Goal: Task Accomplishment & Management: Complete application form

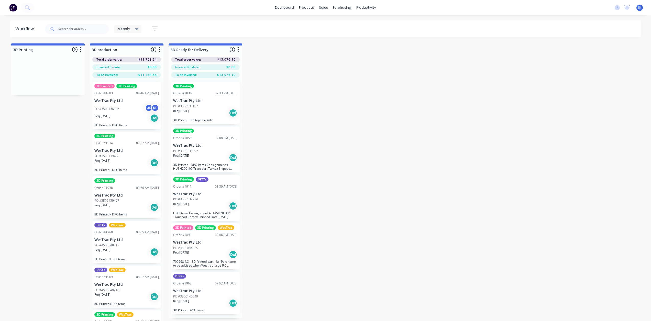
scroll to position [20, 0]
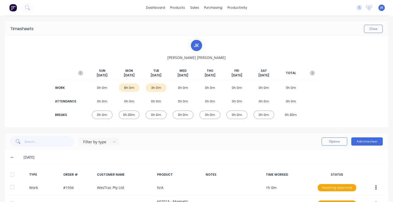
scroll to position [192, 0]
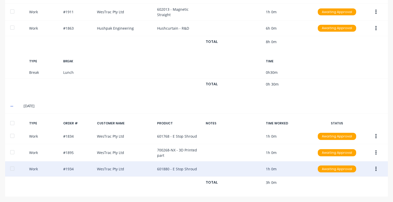
click at [375, 167] on icon "button" at bounding box center [375, 169] width 1 height 6
click at [360, 170] on div "Duplicate" at bounding box center [357, 170] width 39 height 7
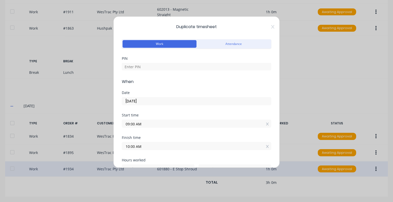
drag, startPoint x: 159, startPoint y: 124, endPoint x: 126, endPoint y: 125, distance: 33.5
click at [126, 125] on input "09:00 AM" at bounding box center [196, 124] width 149 height 8
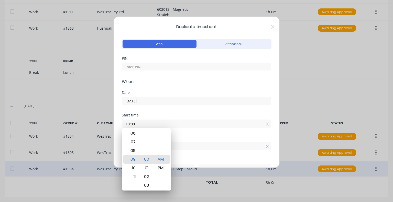
type input "10:00 AM"
type input "0"
click at [239, 133] on div "Start time 10:00 AM" at bounding box center [196, 125] width 149 height 23
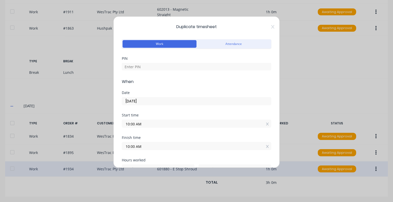
drag, startPoint x: 154, startPoint y: 146, endPoint x: 105, endPoint y: 151, distance: 48.6
click at [105, 151] on div "Duplicate timesheet Work Attendance PIN When Date [DATE] Start time 10:00 AM Fi…" at bounding box center [196, 101] width 393 height 202
type input "11:00 AM"
type input "1"
click at [152, 137] on div "Finish time" at bounding box center [196, 138] width 149 height 4
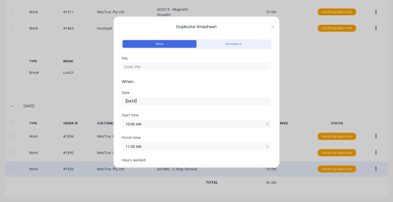
click at [140, 62] on div at bounding box center [196, 66] width 149 height 9
click at [140, 65] on input at bounding box center [196, 67] width 149 height 8
type input "5683"
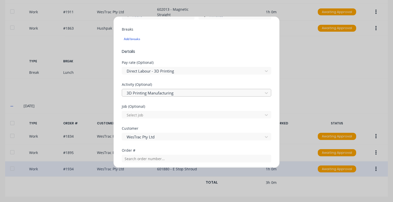
scroll to position [179, 0]
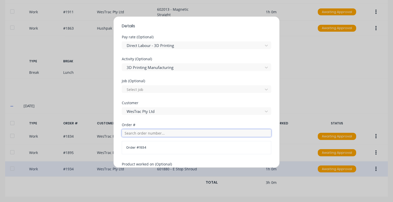
click at [174, 131] on input "text" at bounding box center [196, 133] width 149 height 8
drag, startPoint x: 135, startPoint y: 134, endPoint x: 123, endPoint y: 134, distance: 12.5
click at [123, 134] on input "1958" at bounding box center [196, 133] width 149 height 8
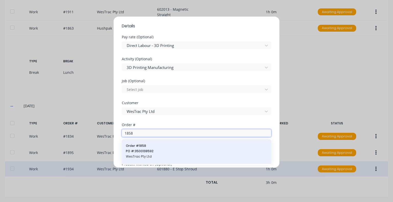
type input "1858"
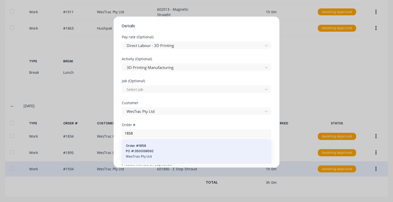
click at [144, 149] on span "PO #: 3500138592" at bounding box center [196, 151] width 141 height 5
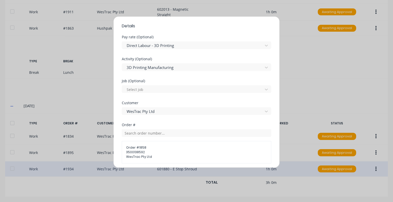
scroll to position [256, 0]
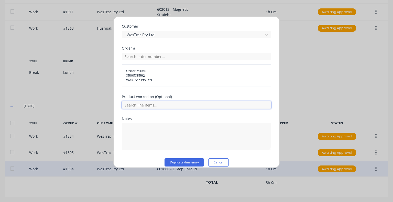
click at [158, 104] on input "text" at bounding box center [196, 105] width 149 height 8
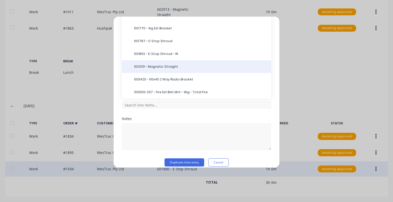
click at [169, 65] on span "602013 - Magnetic Straight" at bounding box center [200, 66] width 133 height 5
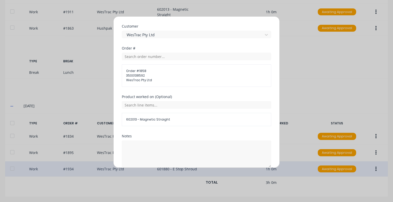
scroll to position [278, 0]
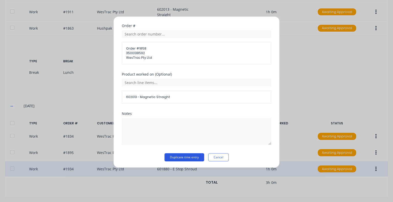
click at [184, 157] on button "Duplicate time entry" at bounding box center [184, 157] width 40 height 8
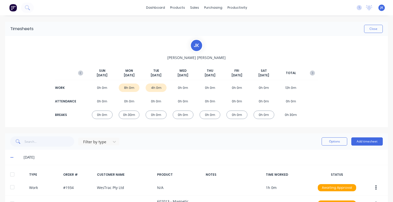
scroll to position [51, 0]
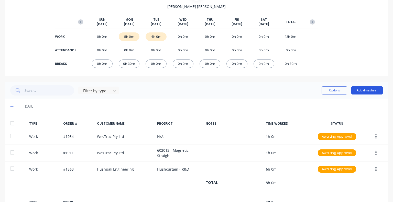
click at [369, 90] on button "Add timesheet" at bounding box center [366, 90] width 31 height 8
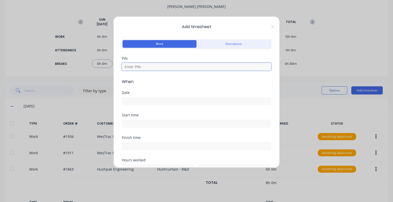
click at [158, 66] on input at bounding box center [196, 67] width 149 height 8
type input "5683"
click at [151, 97] on label at bounding box center [196, 101] width 149 height 8
click at [151, 97] on input at bounding box center [196, 101] width 149 height 8
click at [150, 106] on div "Date" at bounding box center [196, 102] width 149 height 23
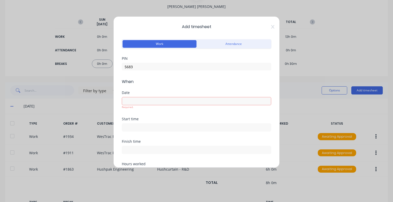
click at [152, 99] on input at bounding box center [196, 101] width 149 height 8
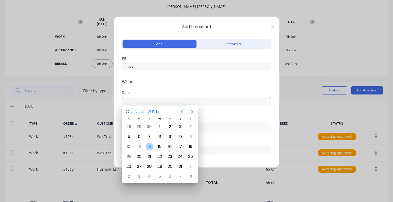
click at [150, 145] on div "14" at bounding box center [150, 147] width 8 height 8
type input "[DATE]"
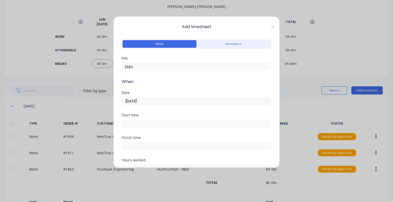
click at [132, 124] on input at bounding box center [196, 124] width 149 height 8
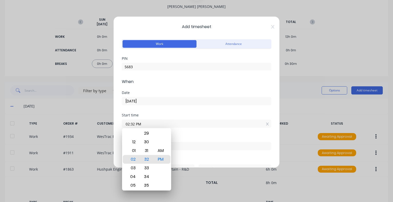
drag, startPoint x: 123, startPoint y: 124, endPoint x: 104, endPoint y: 125, distance: 18.4
click at [104, 125] on div "Add timesheet Work Attendance PIN 5683 When Date [DATE] Start time 02:32 PM Fin…" at bounding box center [196, 101] width 393 height 202
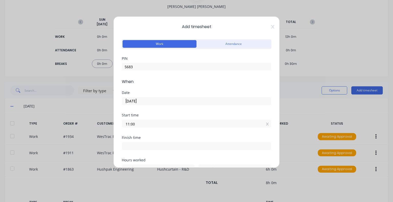
type input "11:00 AM"
click at [157, 136] on div "Finish time" at bounding box center [196, 138] width 149 height 4
click at [145, 148] on input at bounding box center [196, 146] width 149 height 8
type input "02:32 PM"
type input "3"
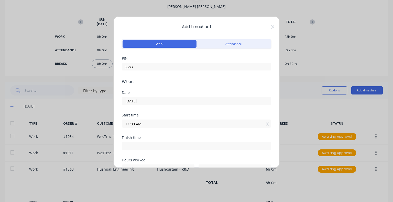
type input "32"
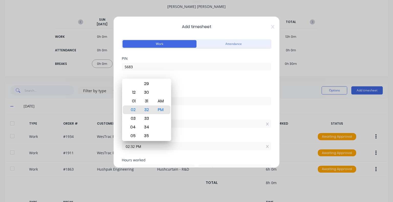
drag, startPoint x: 141, startPoint y: 147, endPoint x: 112, endPoint y: 149, distance: 29.0
click at [112, 149] on div "Add timesheet Work Attendance PIN 5683 When Date [DATE] Start time 11:00 AM Fin…" at bounding box center [196, 101] width 393 height 202
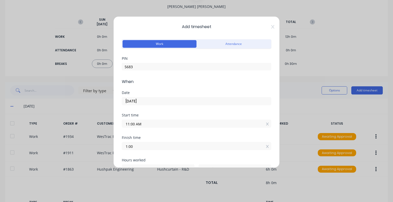
type input "01:00 AM"
type input "14"
type input "0"
click at [156, 135] on div "Start time 11:00 AM" at bounding box center [196, 125] width 149 height 23
click at [151, 147] on input "01:00 AM" at bounding box center [196, 146] width 149 height 8
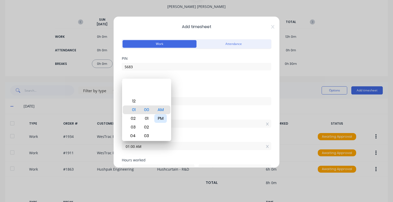
click at [159, 120] on div "PM" at bounding box center [160, 118] width 13 height 9
type input "01:00 PM"
type input "2"
click at [181, 127] on input "11:00 AM" at bounding box center [196, 124] width 149 height 8
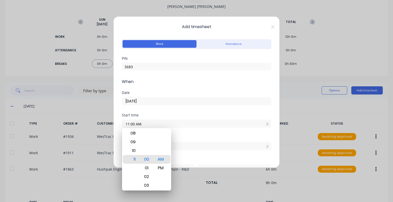
click at [181, 127] on label "11:00 AM" at bounding box center [196, 124] width 149 height 8
click at [181, 127] on input "11:00 AM" at bounding box center [196, 124] width 149 height 8
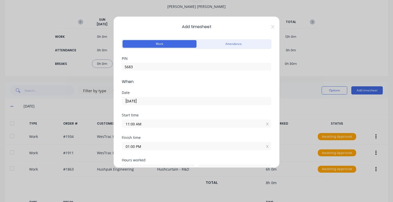
click at [183, 131] on div "Start time 11:00 AM" at bounding box center [196, 125] width 149 height 23
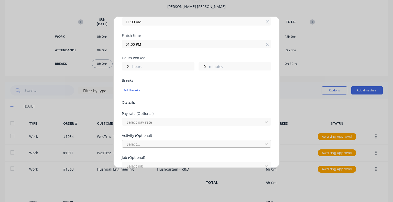
scroll to position [128, 0]
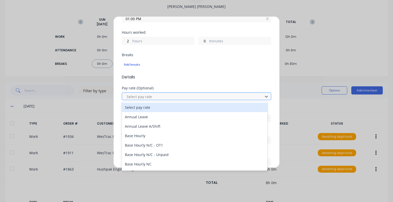
click at [164, 97] on div at bounding box center [193, 97] width 134 height 6
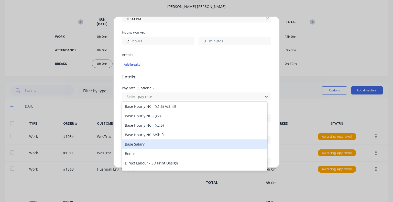
scroll to position [26, 0]
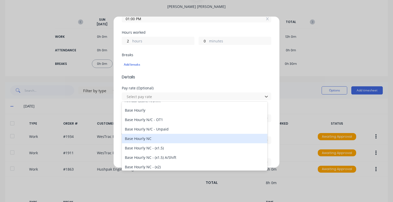
click at [167, 142] on div "Base Hourly NC" at bounding box center [195, 138] width 146 height 9
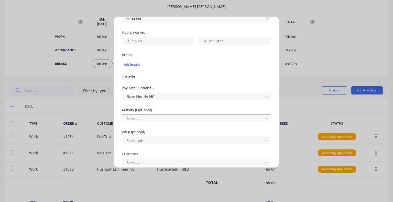
click at [166, 116] on div at bounding box center [193, 119] width 134 height 6
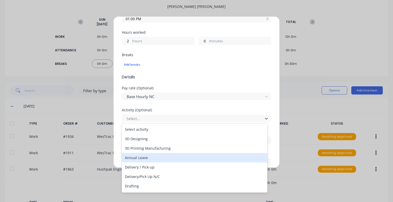
scroll to position [51, 0]
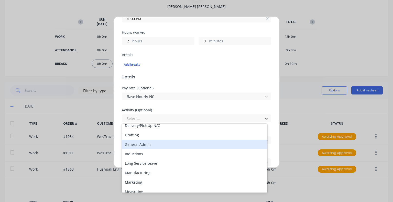
click at [167, 143] on div "General Admin" at bounding box center [195, 144] width 146 height 9
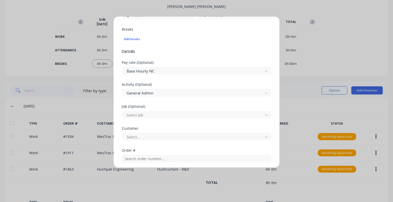
scroll to position [179, 0]
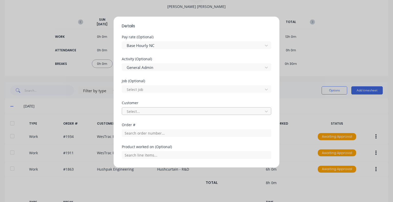
click at [159, 110] on div at bounding box center [193, 111] width 134 height 6
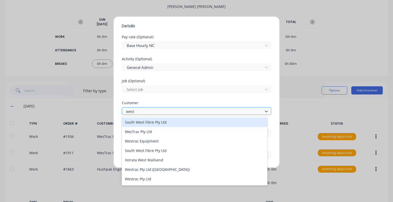
type input "westr"
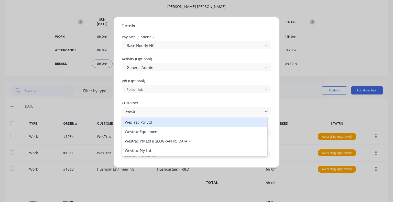
click at [161, 122] on div "WesTrac Pty Ltd" at bounding box center [195, 122] width 146 height 9
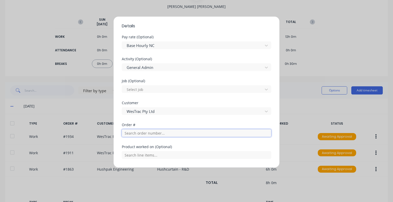
click at [161, 130] on input "text" at bounding box center [196, 133] width 149 height 8
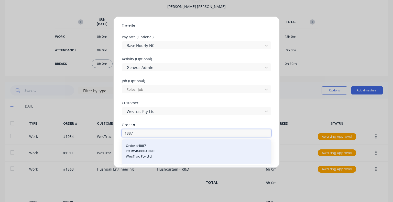
type input "1887"
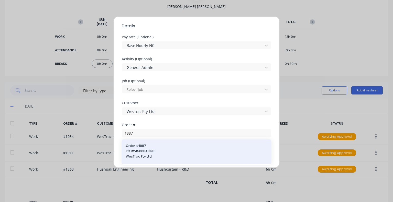
click at [155, 153] on div "Order # 1887 PO #: 4500848193 WesTrac Pty Ltd" at bounding box center [196, 152] width 141 height 16
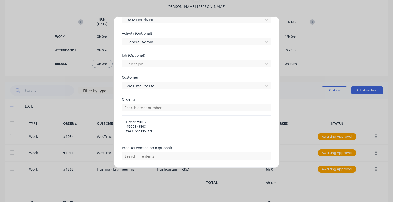
scroll to position [230, 0]
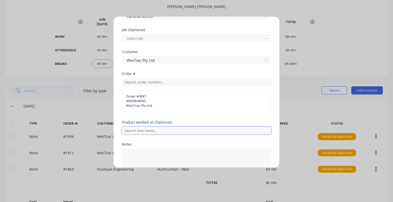
click at [171, 127] on input "text" at bounding box center [196, 131] width 149 height 8
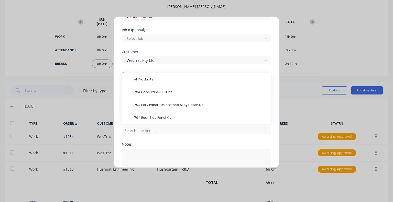
click at [170, 141] on div "Product worked on (Optional) All Products 794 Hood Panel D-14 kit 794 Belly Pan…" at bounding box center [196, 132] width 149 height 22
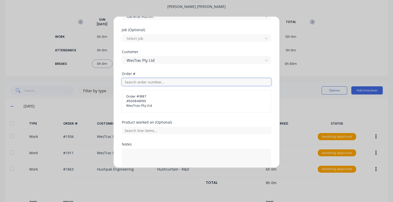
click at [150, 83] on input "text" at bounding box center [196, 82] width 149 height 8
click at [144, 81] on input "text" at bounding box center [196, 82] width 149 height 8
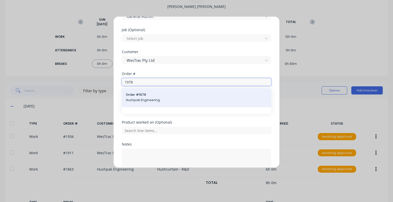
type input "1978"
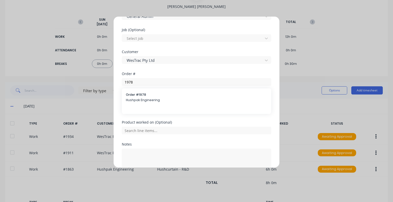
click at [157, 95] on span "Order # 1978" at bounding box center [196, 95] width 141 height 5
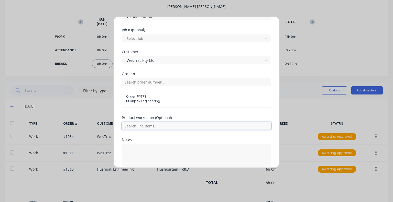
click at [160, 125] on input "text" at bounding box center [196, 126] width 149 height 8
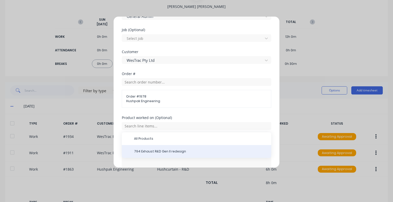
click at [163, 149] on span "794 Exhaust R&D Gen II redesign" at bounding box center [200, 151] width 133 height 5
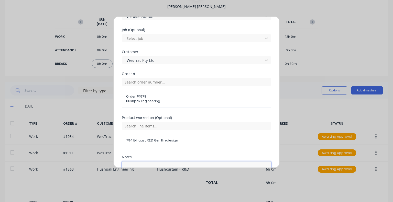
click at [144, 162] on textarea at bounding box center [196, 175] width 149 height 27
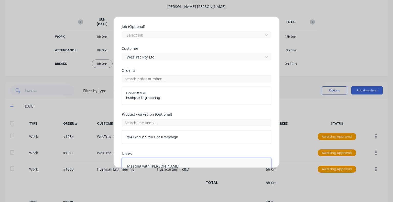
type textarea "Meeting with [PERSON_NAME]"
click at [171, 149] on div "Product worked on (Optional) 794 Exhaust R&D Gen II redesign" at bounding box center [196, 132] width 149 height 39
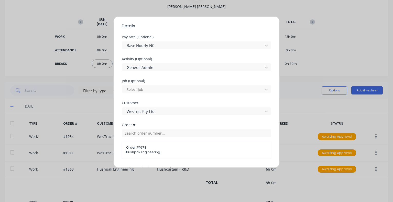
scroll to position [274, 0]
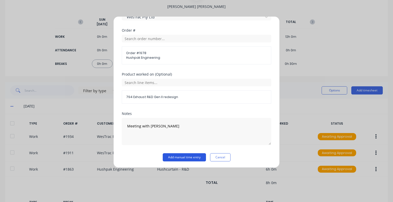
click at [189, 157] on button "Add manual time entry" at bounding box center [184, 157] width 43 height 8
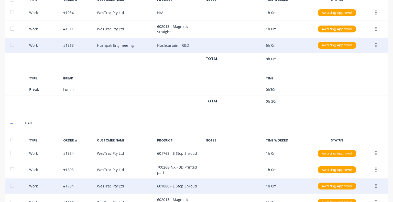
scroll to position [150, 0]
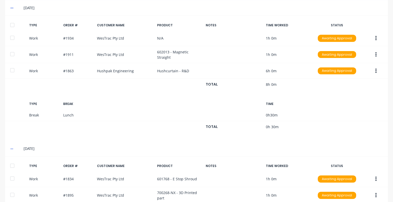
click at [11, 8] on icon at bounding box center [11, 8] width 3 height 1
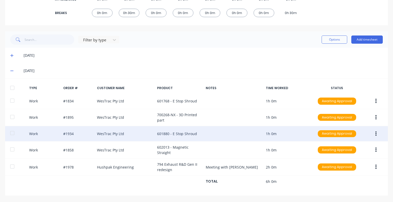
scroll to position [101, 0]
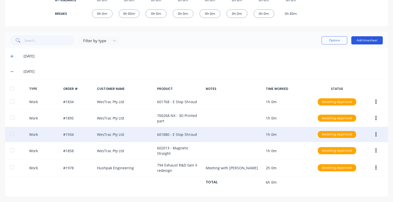
click at [371, 41] on button "Add timesheet" at bounding box center [366, 40] width 31 height 8
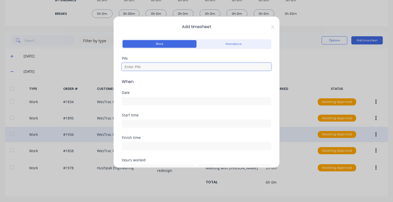
click at [178, 63] on input at bounding box center [196, 67] width 149 height 8
type input "5683"
click at [143, 102] on input at bounding box center [196, 101] width 149 height 8
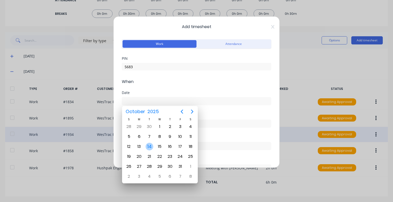
click at [150, 143] on div "14" at bounding box center [150, 147] width 8 height 8
type input "[DATE]"
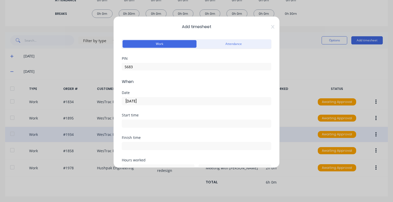
click at [146, 123] on input at bounding box center [196, 124] width 149 height 8
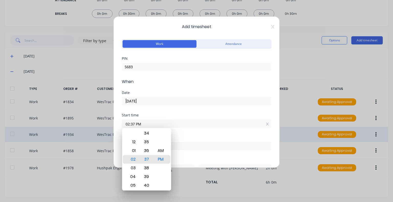
drag, startPoint x: 146, startPoint y: 123, endPoint x: 121, endPoint y: 126, distance: 25.2
click at [121, 126] on div "Add timesheet Work Attendance PIN 5683 When Date [DATE] Start time 02:37 PM Fin…" at bounding box center [196, 92] width 166 height 152
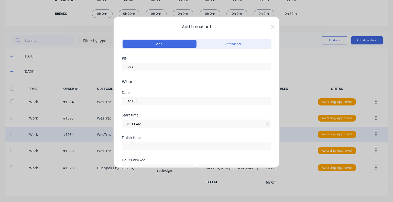
click at [180, 138] on div "Finish time" at bounding box center [196, 138] width 149 height 4
click at [151, 123] on input "01:00 AM" at bounding box center [196, 124] width 149 height 8
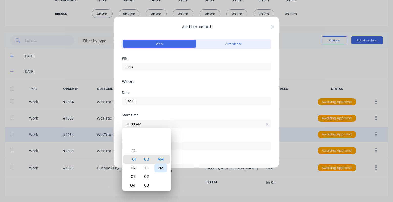
click at [161, 169] on div "PM" at bounding box center [160, 168] width 13 height 9
type input "01:00 PM"
click at [180, 142] on label at bounding box center [196, 146] width 149 height 8
click at [180, 142] on input at bounding box center [196, 146] width 149 height 8
type input "02:37 PM"
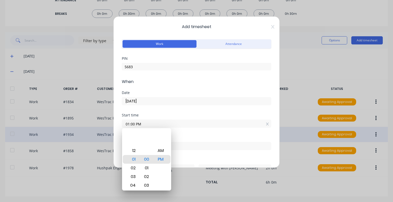
type input "1"
type input "37"
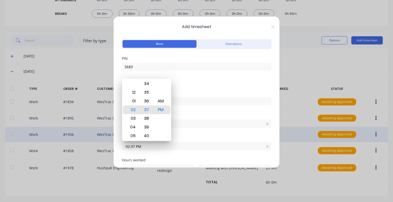
click at [182, 144] on input "02:37 PM" at bounding box center [196, 146] width 149 height 8
drag, startPoint x: 163, startPoint y: 148, endPoint x: 115, endPoint y: 149, distance: 48.4
click at [115, 149] on div "Add timesheet Work Attendance PIN 5683 When Date [DATE] Start time 01:00 PM Fin…" at bounding box center [196, 92] width 166 height 152
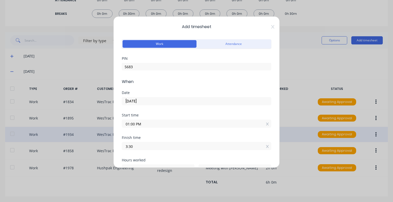
drag, startPoint x: 133, startPoint y: 146, endPoint x: 123, endPoint y: 147, distance: 10.0
click at [123, 147] on input "3:30" at bounding box center [196, 146] width 149 height 8
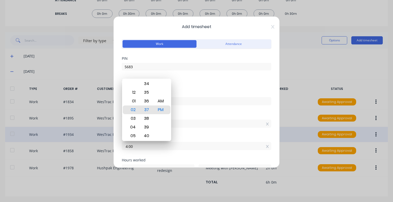
type input "04:00 AM"
type input "15"
type input "0"
click at [195, 135] on div "Start time 01:00 PM" at bounding box center [196, 125] width 149 height 23
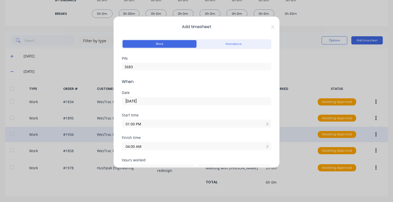
click at [154, 149] on input "04:00 AM" at bounding box center [196, 146] width 149 height 8
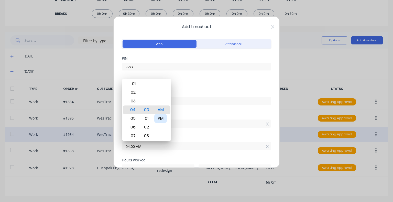
click at [162, 119] on div "PM" at bounding box center [160, 118] width 13 height 9
type input "04:00 PM"
type input "3"
click at [186, 135] on div "Start time 01:00 PM" at bounding box center [196, 125] width 149 height 23
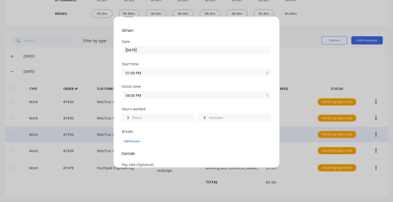
scroll to position [77, 0]
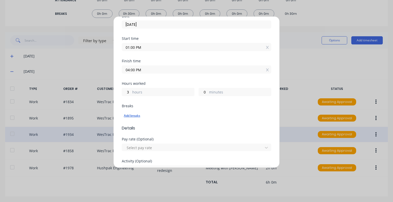
click at [133, 115] on div "Add breaks" at bounding box center [196, 116] width 145 height 7
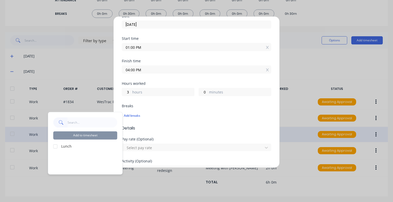
click at [56, 146] on div at bounding box center [55, 146] width 10 height 10
drag, startPoint x: 73, startPoint y: 135, endPoint x: 77, endPoint y: 136, distance: 4.1
click at [73, 136] on button "Add to timesheet" at bounding box center [85, 135] width 64 height 8
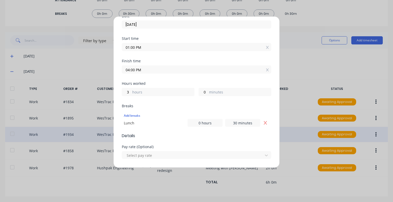
scroll to position [102, 0]
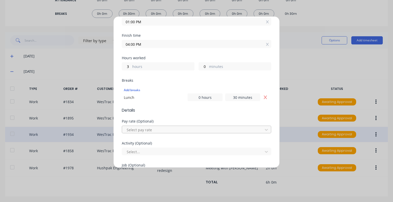
click at [176, 127] on div at bounding box center [193, 130] width 134 height 6
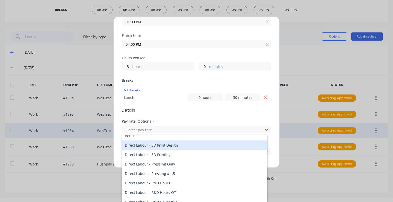
scroll to position [153, 0]
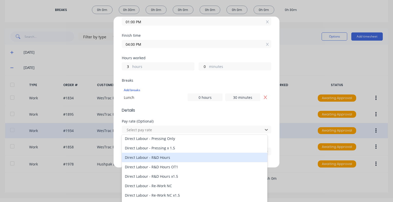
click at [178, 159] on div "Direct Labour - R&D Hours" at bounding box center [195, 157] width 146 height 9
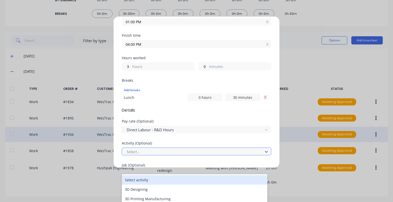
click at [180, 150] on div at bounding box center [193, 152] width 134 height 6
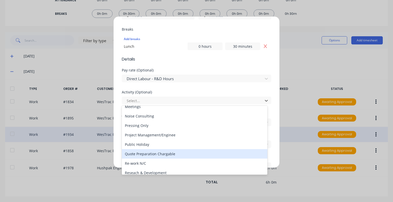
scroll to position [153, 0]
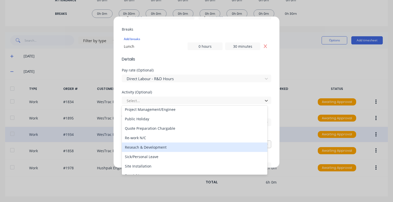
click at [158, 147] on div "Reseach & Development" at bounding box center [195, 147] width 146 height 9
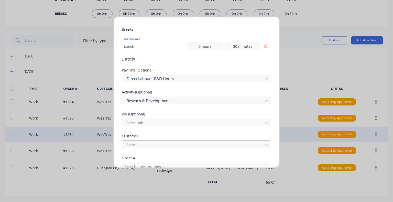
click at [153, 146] on div at bounding box center [193, 145] width 134 height 6
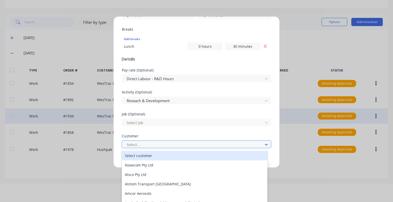
scroll to position [19, 0]
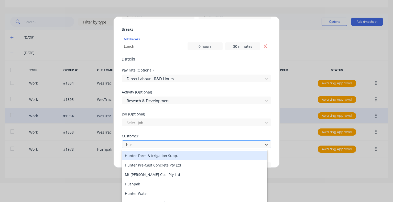
type input "hush"
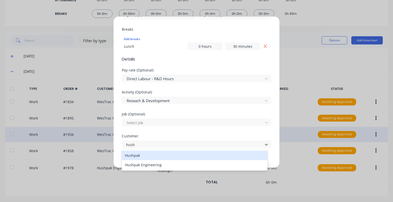
click at [147, 155] on div "Hushpak" at bounding box center [195, 155] width 146 height 9
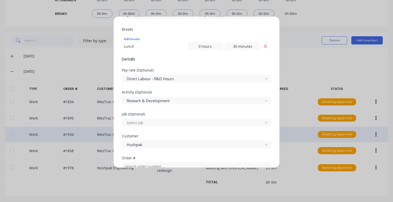
scroll to position [179, 0]
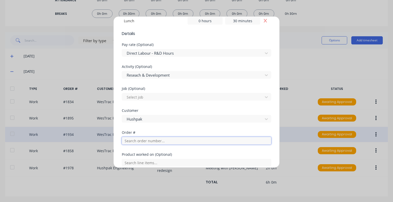
click at [155, 138] on input "text" at bounding box center [196, 141] width 149 height 8
drag, startPoint x: 143, startPoint y: 142, endPoint x: 118, endPoint y: 143, distance: 25.6
click at [118, 143] on div "Add timesheet Work Attendance PIN 5683 When Date [DATE] Start time 01:00 PM Fin…" at bounding box center [196, 92] width 166 height 152
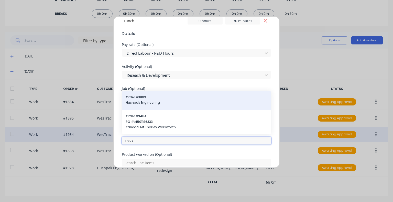
type input "1863"
click at [153, 99] on span "Order # 1863" at bounding box center [196, 97] width 141 height 5
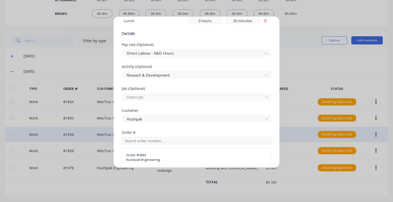
scroll to position [230, 0]
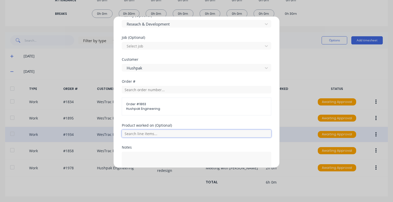
click at [158, 134] on input "text" at bounding box center [196, 134] width 149 height 8
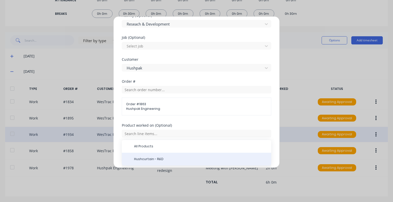
click at [157, 155] on div "Hushcurtain - R&D" at bounding box center [196, 159] width 149 height 13
click at [171, 159] on span "Hushcurtain - R&D" at bounding box center [200, 159] width 133 height 5
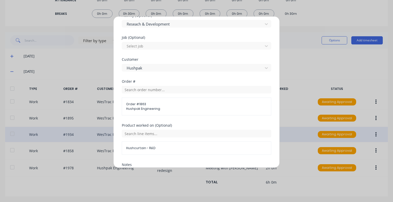
drag, startPoint x: 177, startPoint y: 121, endPoint x: 175, endPoint y: 127, distance: 6.5
click at [177, 121] on div "Order # Order # 1863 Hushpak Engineering" at bounding box center [196, 102] width 149 height 44
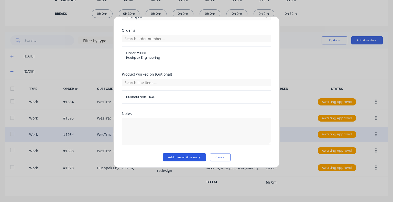
click at [179, 155] on button "Add manual time entry" at bounding box center [184, 157] width 43 height 8
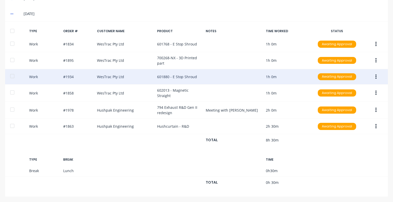
scroll to position [0, 0]
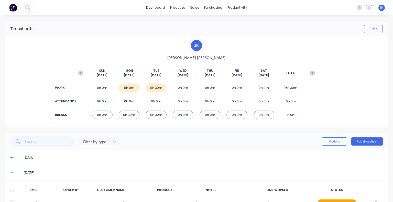
click at [256, 43] on div "J K [PERSON_NAME] [DATE] [DATE] [DATE] [DATE] [DATE] [DATE] [DATE] TOTAL WORK 0…" at bounding box center [196, 81] width 242 height 85
click at [161, 34] on div "Timesheets Close" at bounding box center [196, 29] width 383 height 14
